Goal: Information Seeking & Learning: Learn about a topic

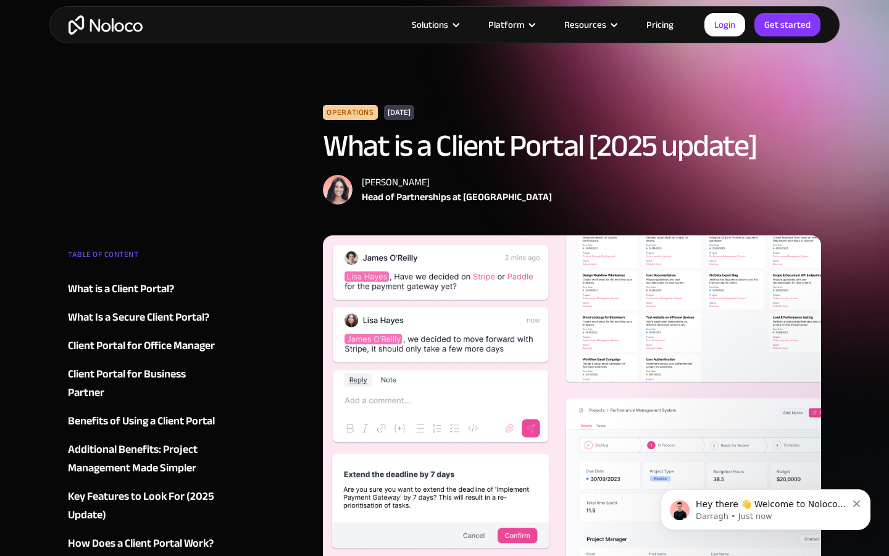
scroll to position [7357, 0]
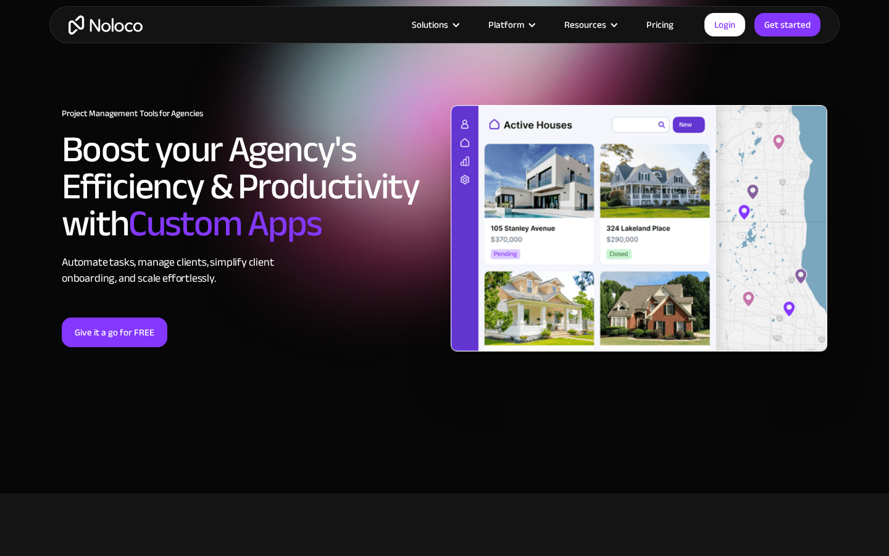
scroll to position [5307, 0]
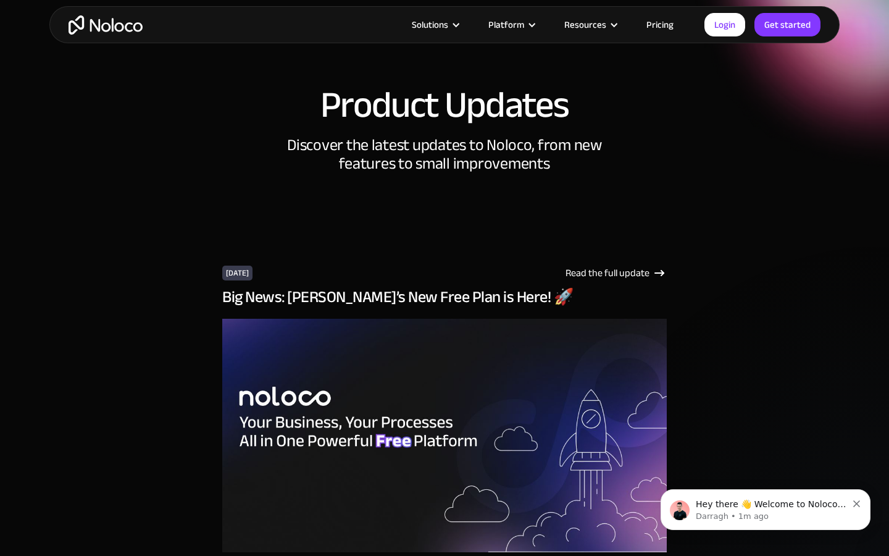
scroll to position [19402, 0]
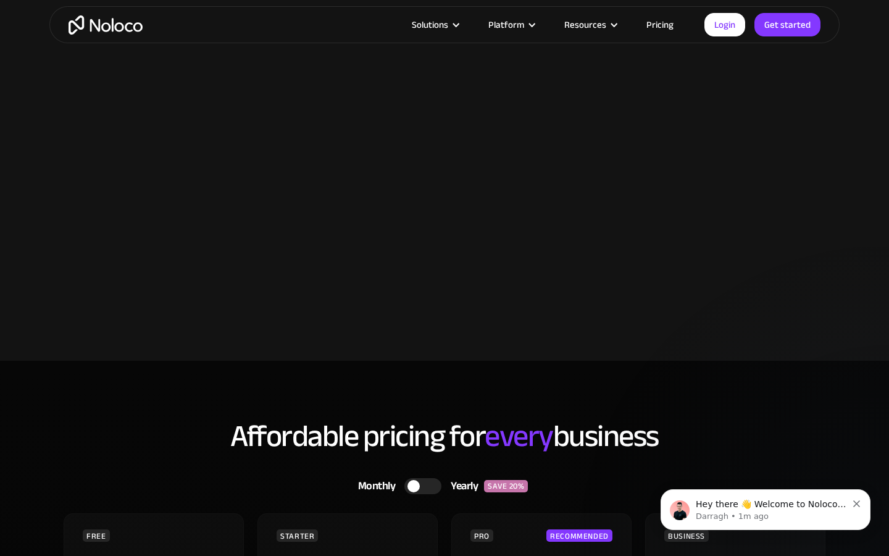
scroll to position [5879, 0]
